Goal: Navigation & Orientation: Understand site structure

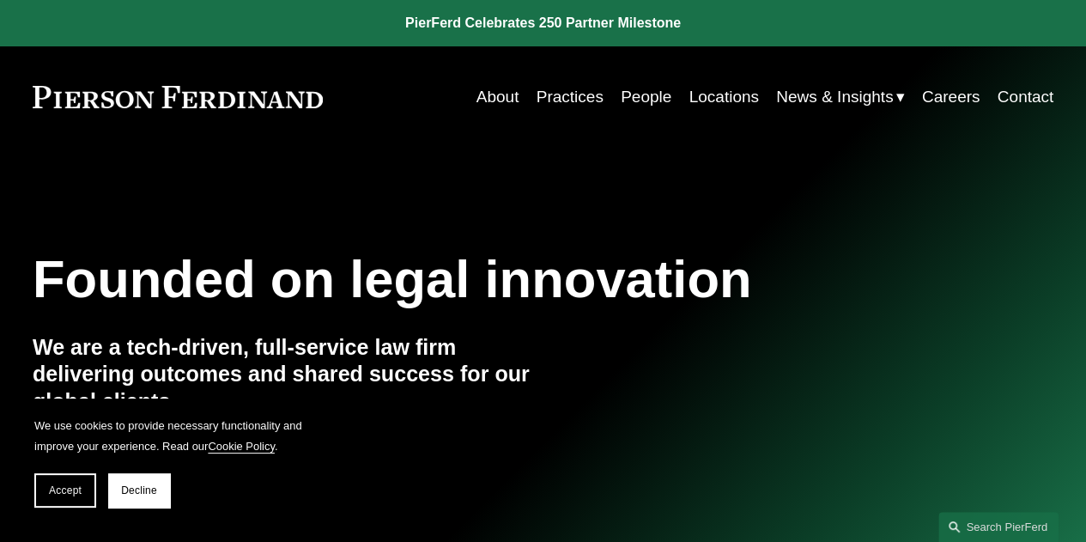
click at [493, 93] on link "About" at bounding box center [497, 97] width 43 height 33
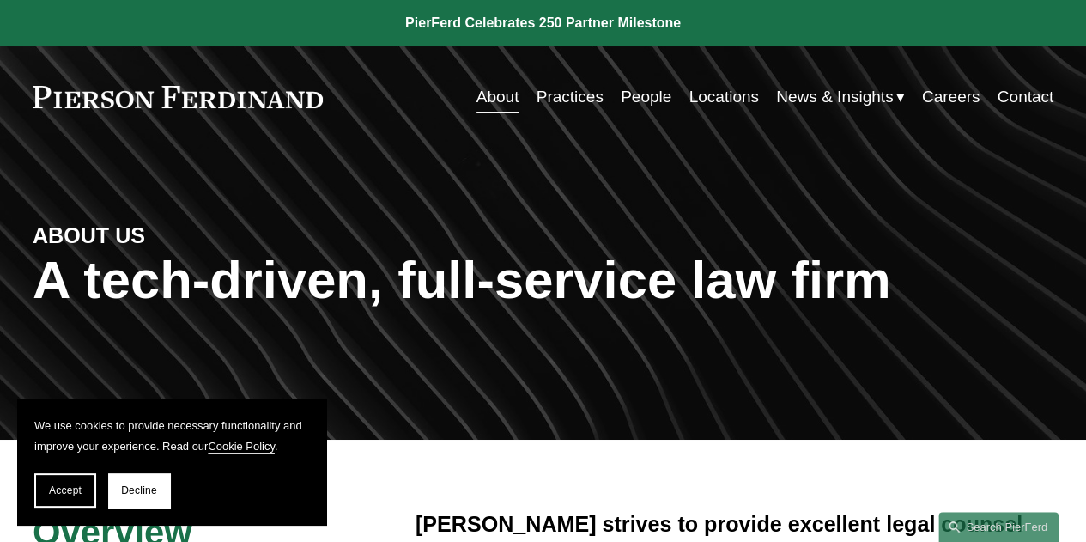
click at [582, 88] on link "Practices" at bounding box center [569, 97] width 67 height 33
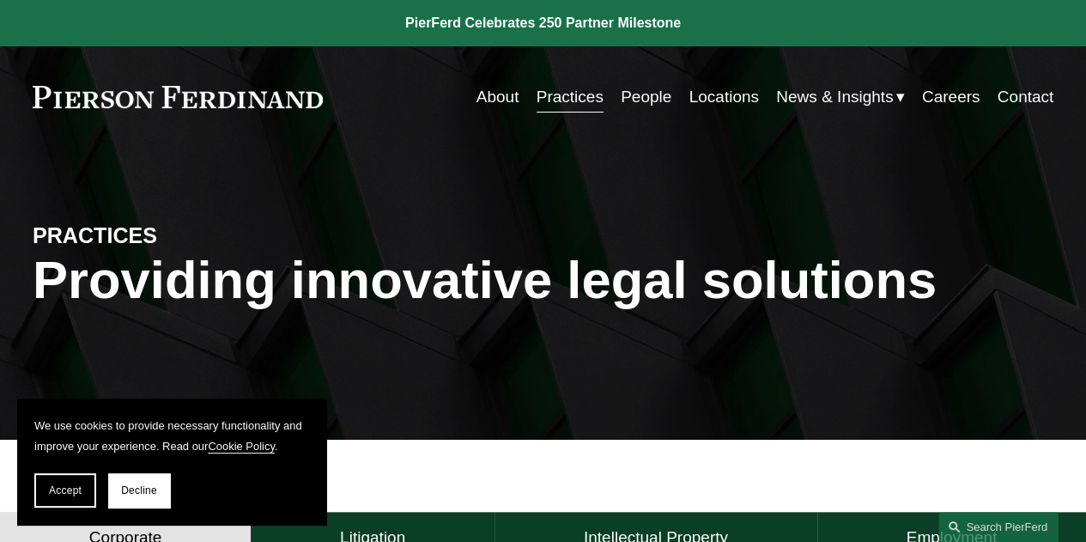
click at [1034, 91] on link "Contact" at bounding box center [1025, 97] width 57 height 33
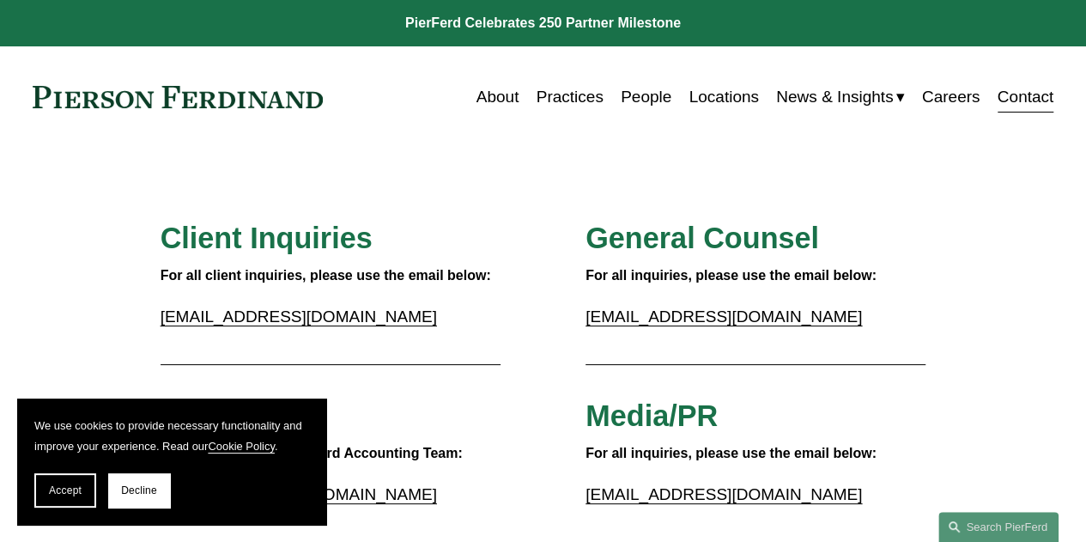
click at [718, 94] on link "Locations" at bounding box center [723, 97] width 70 height 33
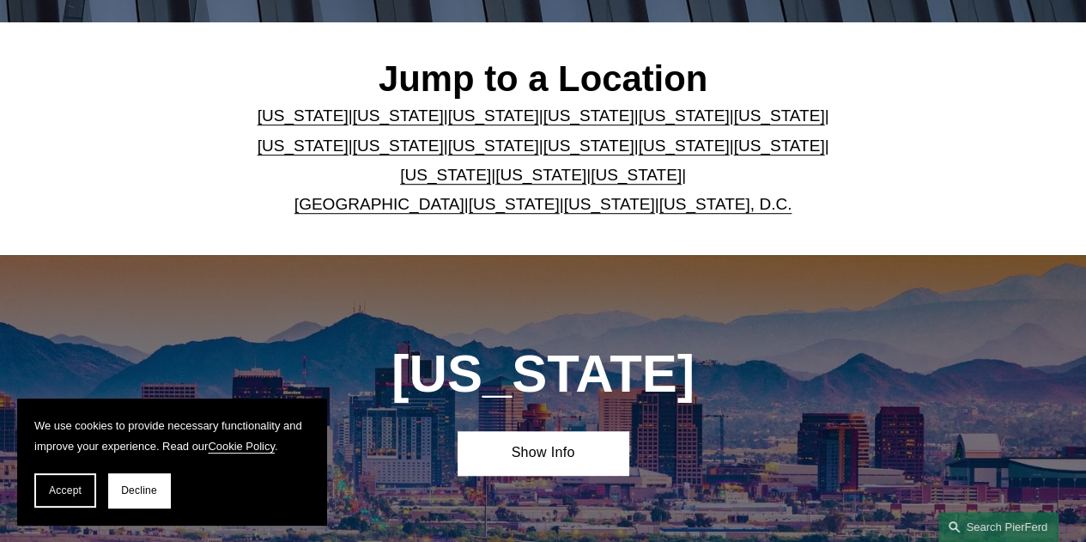
scroll to position [409, 0]
